Goal: Task Accomplishment & Management: Manage account settings

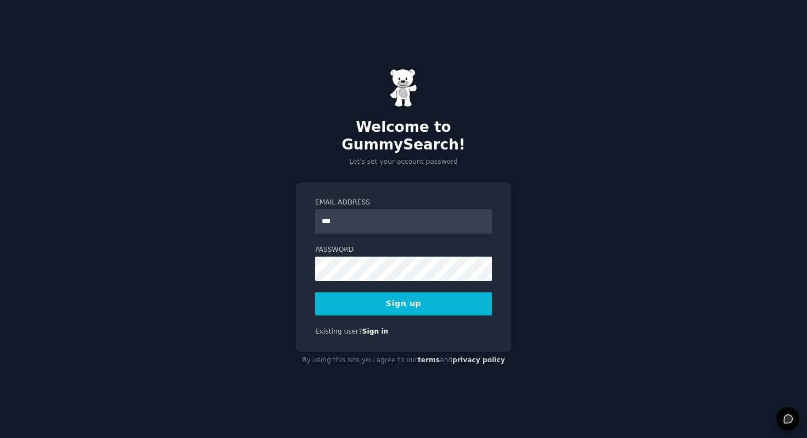
type input "**********"
click at [432, 302] on button "Sign up" at bounding box center [403, 303] width 177 height 23
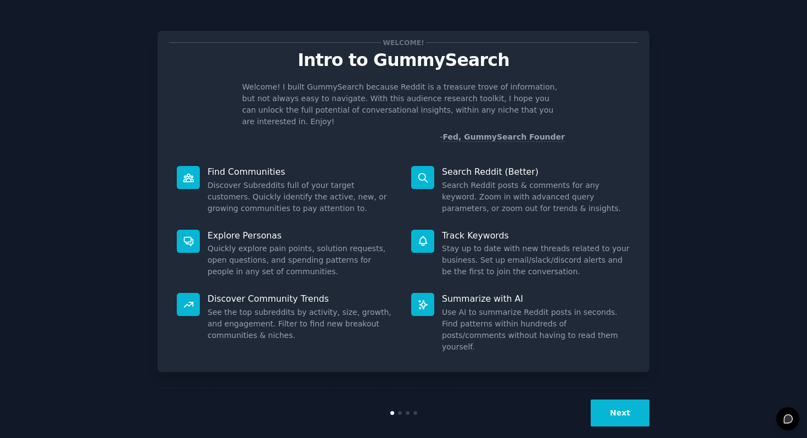
click at [619, 401] on button "Next" at bounding box center [620, 412] width 59 height 27
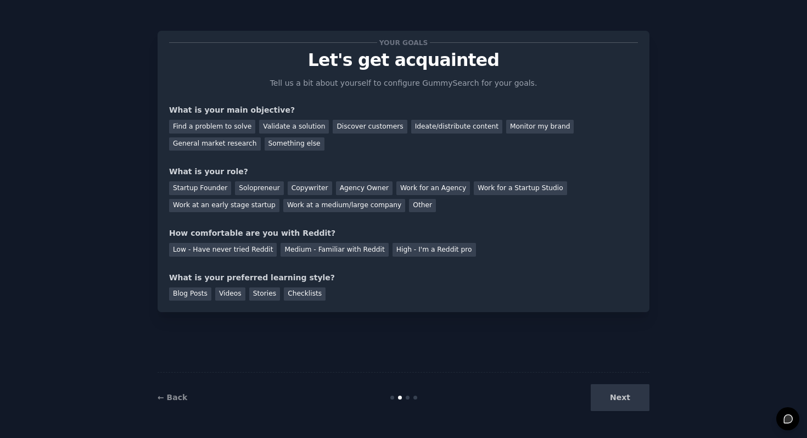
click at [619, 401] on div "Next" at bounding box center [567, 397] width 164 height 27
click at [623, 394] on div "Next" at bounding box center [567, 397] width 164 height 27
click at [408, 399] on div at bounding box center [404, 397] width 164 height 4
click at [235, 128] on div "Find a problem to solve" at bounding box center [212, 127] width 86 height 14
click at [409, 204] on div "Other" at bounding box center [422, 206] width 27 height 14
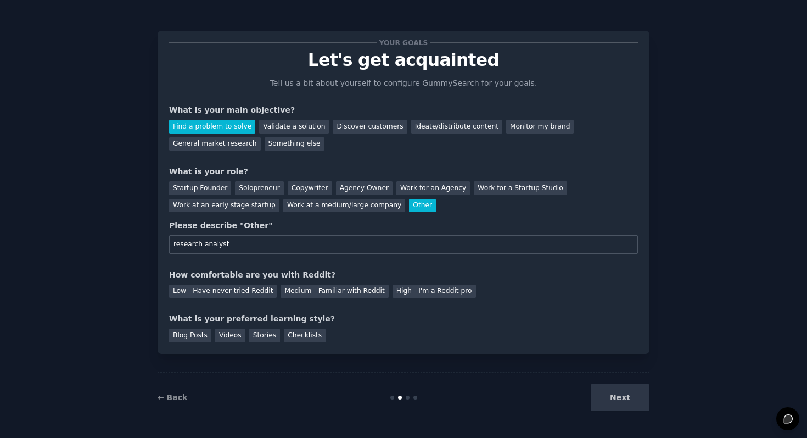
type input "research analyst"
click at [537, 271] on div "How comfortable are you with Reddit?" at bounding box center [403, 275] width 469 height 12
click at [319, 292] on div "Medium - Familiar with Reddit" at bounding box center [335, 291] width 108 height 14
click at [193, 339] on div "Blog Posts" at bounding box center [190, 335] width 42 height 14
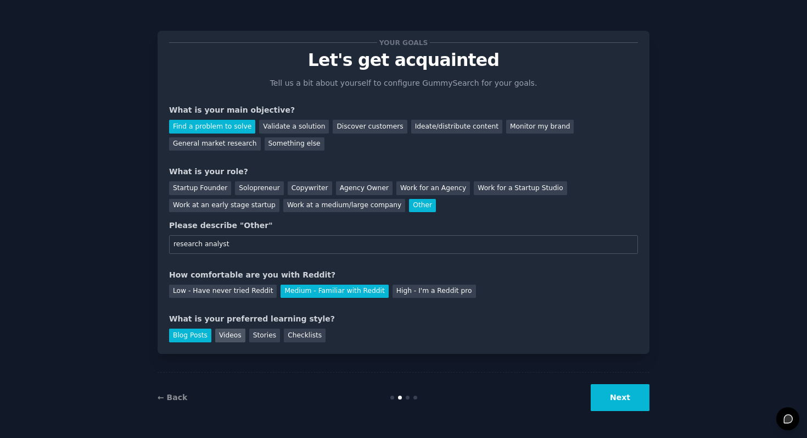
click at [222, 337] on div "Videos" at bounding box center [230, 335] width 30 height 14
click at [193, 334] on div "Blog Posts" at bounding box center [190, 335] width 42 height 14
click at [236, 335] on div "Videos" at bounding box center [230, 335] width 30 height 14
click at [624, 399] on button "Next" at bounding box center [620, 397] width 59 height 27
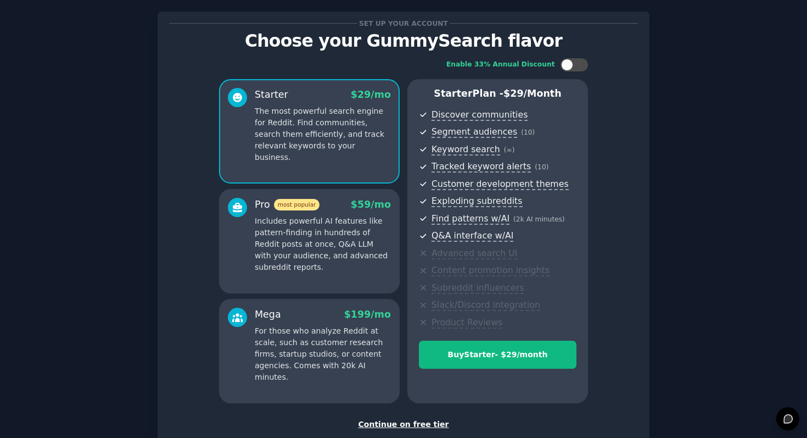
scroll to position [89, 0]
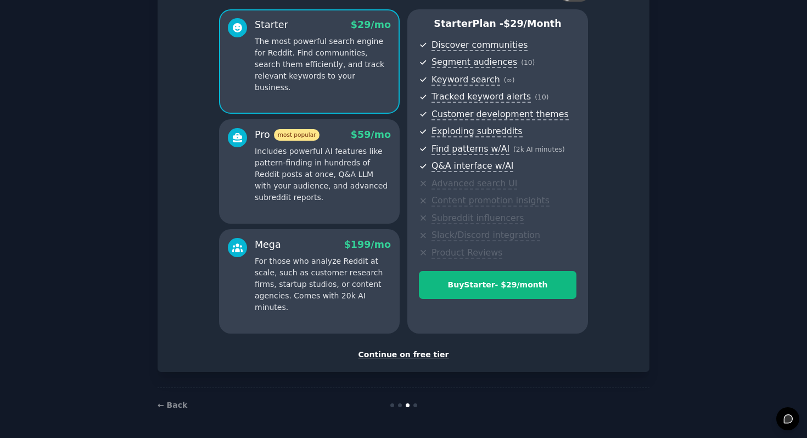
click at [428, 356] on div "Continue on free tier" at bounding box center [403, 355] width 469 height 12
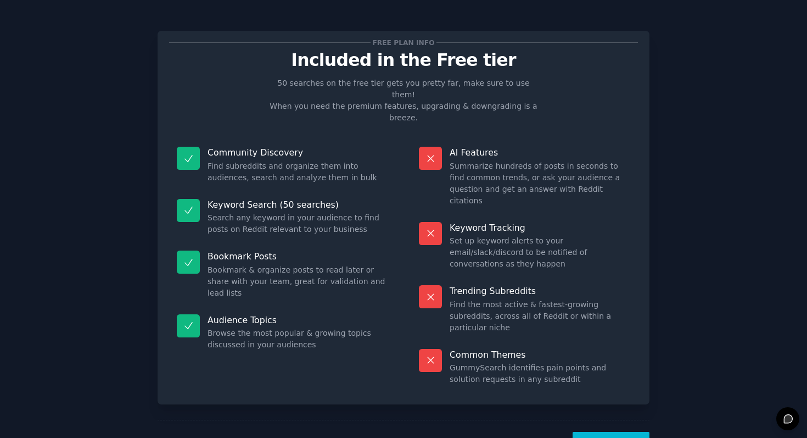
click at [613, 432] on button "Let's Go!" at bounding box center [611, 445] width 77 height 27
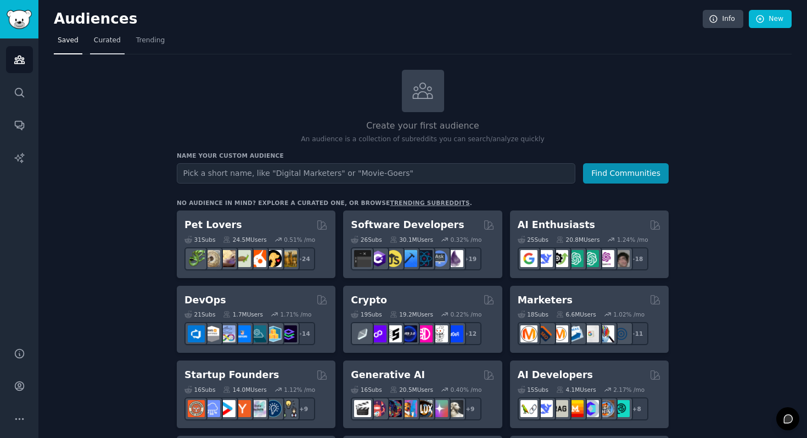
click at [108, 40] on span "Curated" at bounding box center [107, 41] width 27 height 10
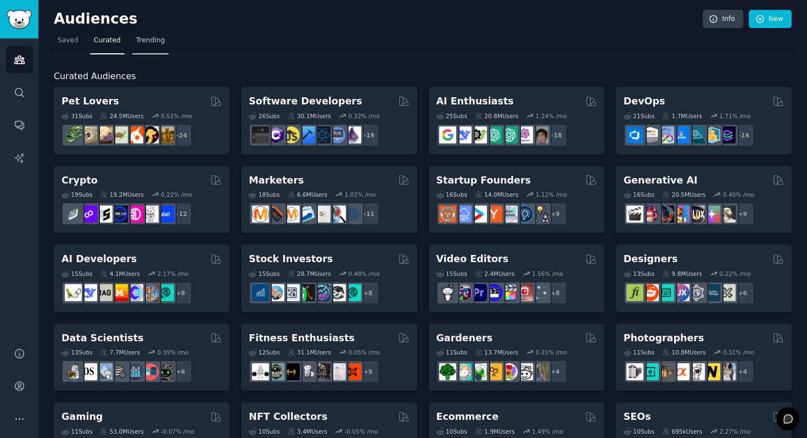
click at [150, 41] on span "Trending" at bounding box center [150, 41] width 29 height 10
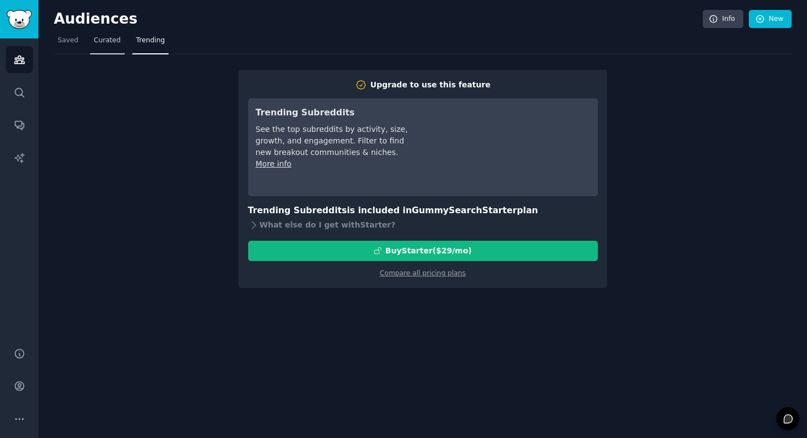
click at [112, 42] on span "Curated" at bounding box center [107, 41] width 27 height 10
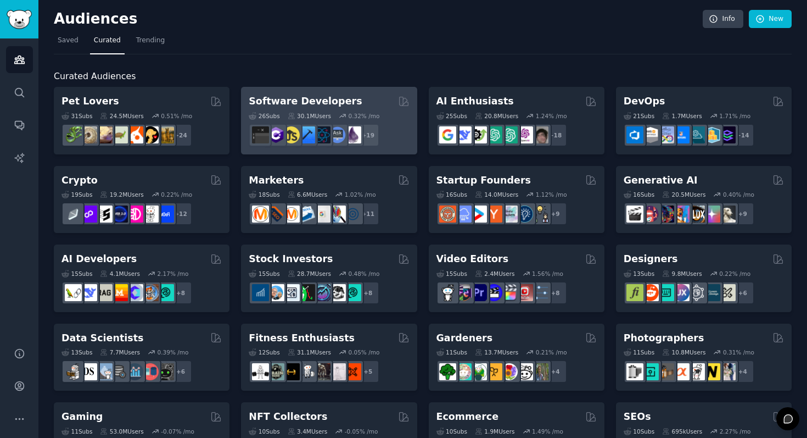
click at [352, 107] on div "Software Developers" at bounding box center [329, 101] width 160 height 14
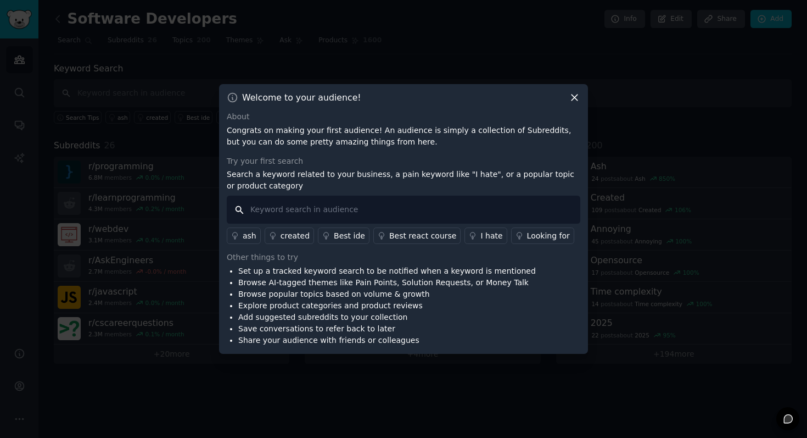
click at [436, 205] on input "text" at bounding box center [404, 209] width 354 height 28
type input "ai"
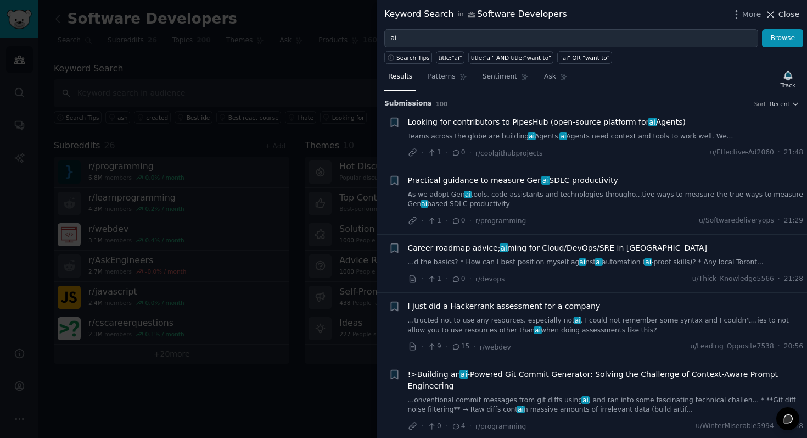
click at [771, 15] on icon at bounding box center [771, 15] width 12 height 12
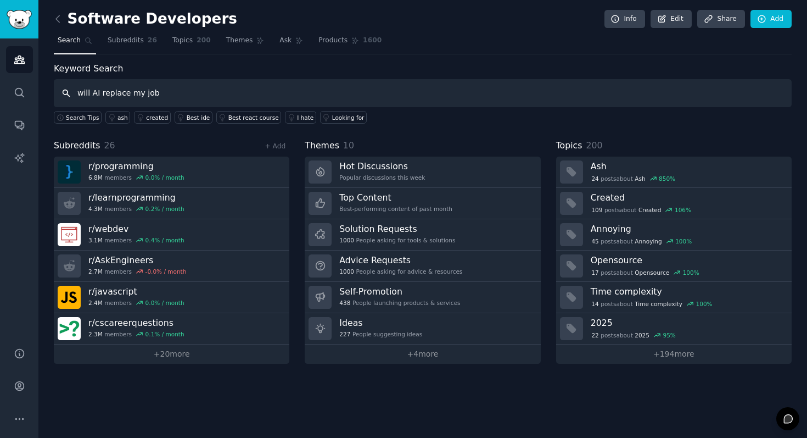
type input "will AI replace my job"
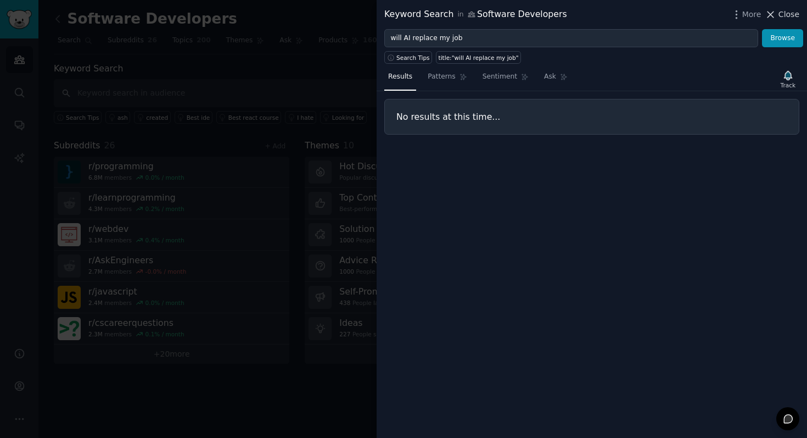
click at [773, 13] on icon at bounding box center [771, 15] width 6 height 6
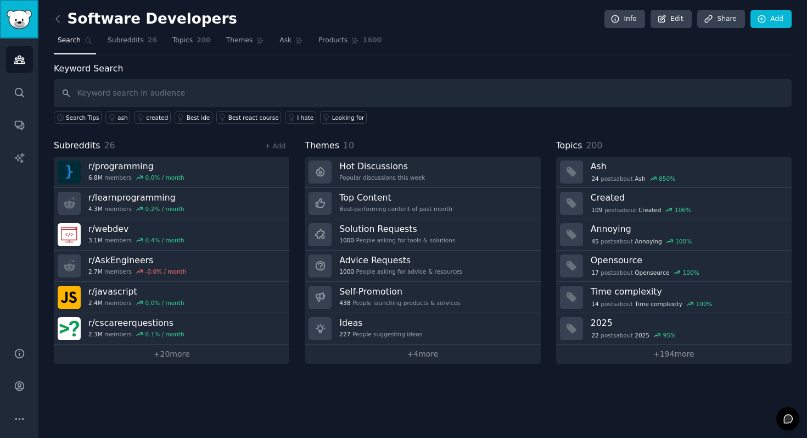
click at [17, 27] on img "Sidebar" at bounding box center [19, 19] width 25 height 19
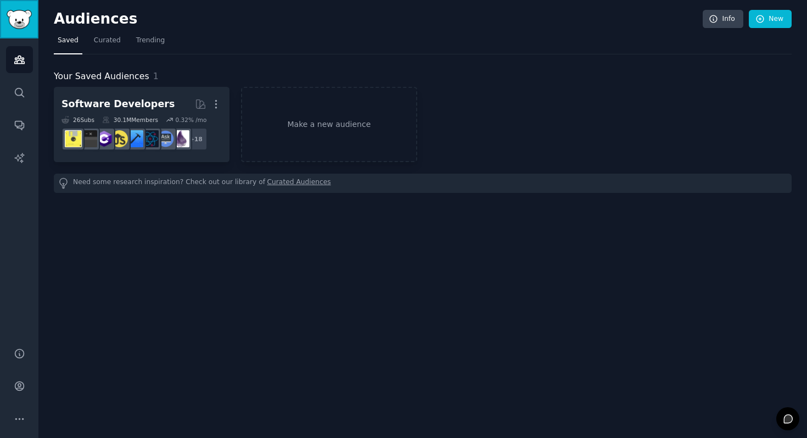
click at [19, 21] on img "Sidebar" at bounding box center [19, 19] width 25 height 19
click at [24, 60] on icon "Sidebar" at bounding box center [20, 60] width 12 height 12
click at [108, 43] on span "Curated" at bounding box center [107, 41] width 27 height 10
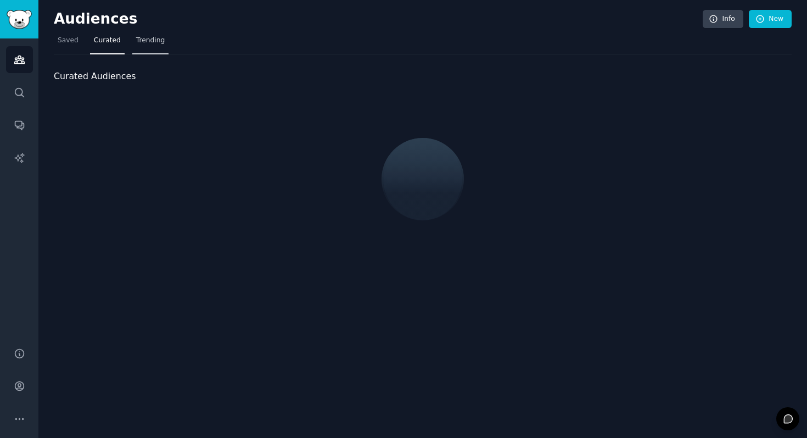
click at [152, 42] on span "Trending" at bounding box center [150, 41] width 29 height 10
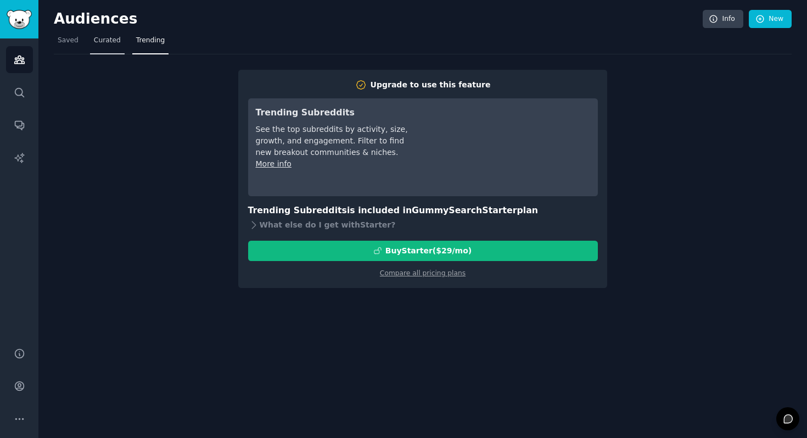
click at [102, 47] on link "Curated" at bounding box center [107, 43] width 35 height 23
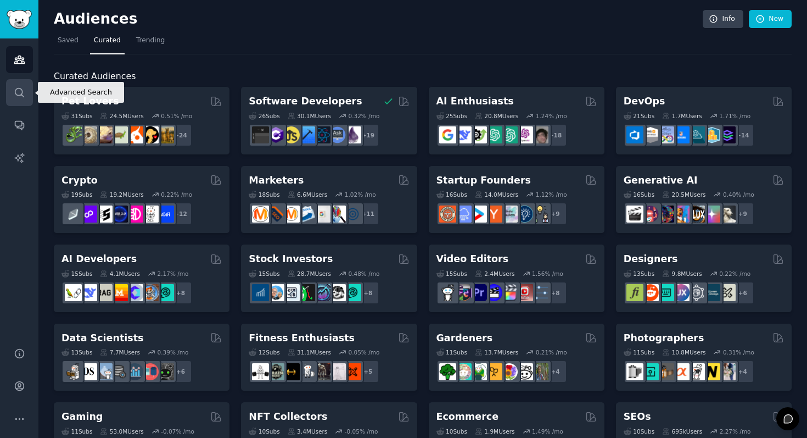
click at [20, 96] on icon "Sidebar" at bounding box center [20, 93] width 12 height 12
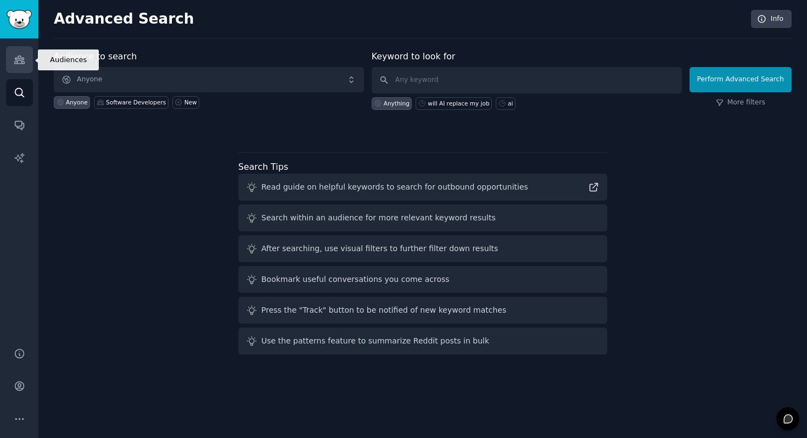
click at [17, 63] on icon "Sidebar" at bounding box center [19, 60] width 10 height 8
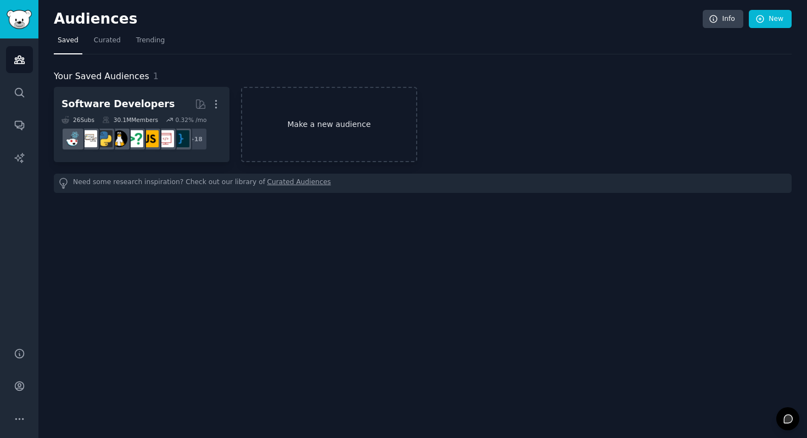
click at [317, 120] on link "Make a new audience" at bounding box center [329, 124] width 176 height 75
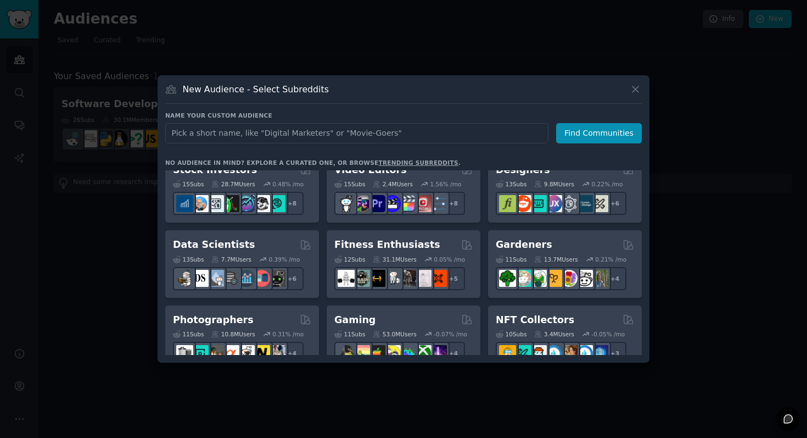
scroll to position [153, 0]
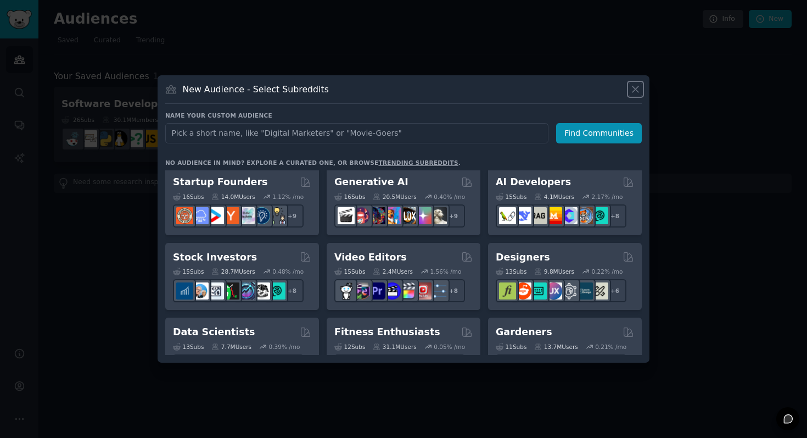
click at [637, 91] on icon at bounding box center [635, 89] width 6 height 6
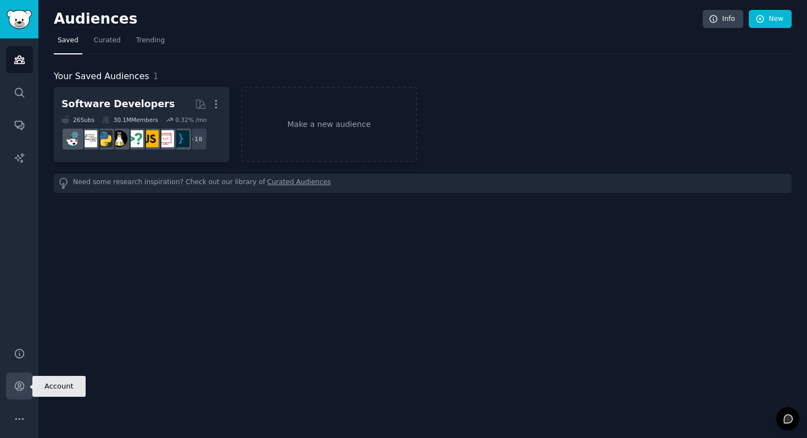
click at [16, 389] on icon "Sidebar" at bounding box center [19, 386] width 9 height 9
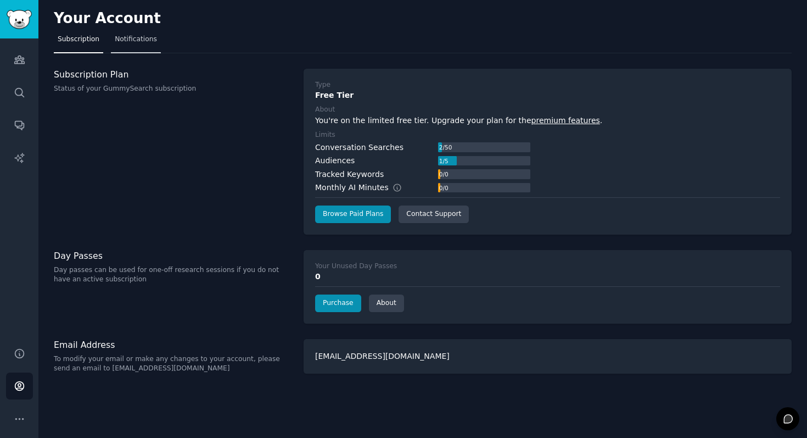
click at [140, 35] on span "Notifications" at bounding box center [136, 40] width 42 height 10
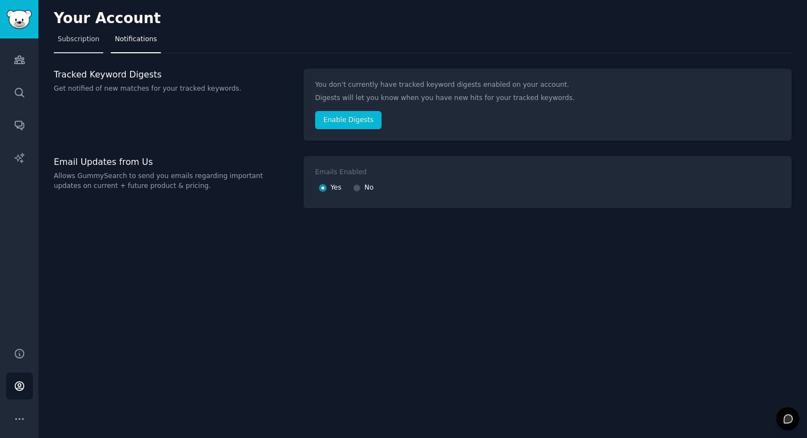
click at [88, 43] on span "Subscription" at bounding box center [79, 40] width 42 height 10
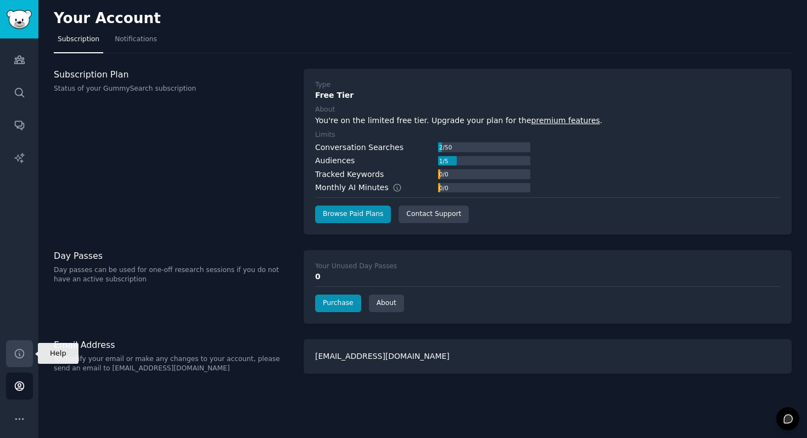
click at [19, 355] on icon "Sidebar" at bounding box center [19, 353] width 9 height 9
